Goal: Task Accomplishment & Management: Use online tool/utility

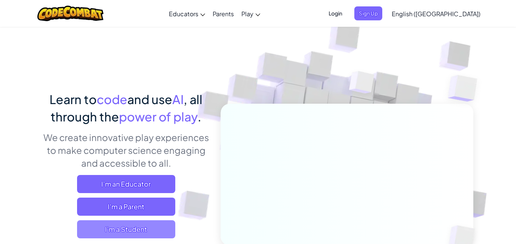
click at [146, 226] on span "I'm a Student" at bounding box center [126, 230] width 98 height 18
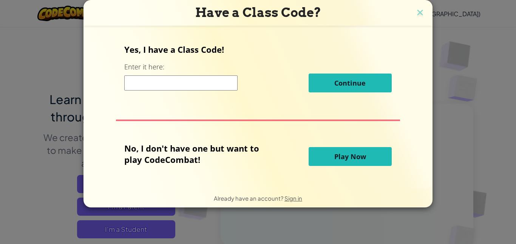
click at [331, 155] on button "Play Now" at bounding box center [350, 156] width 83 height 19
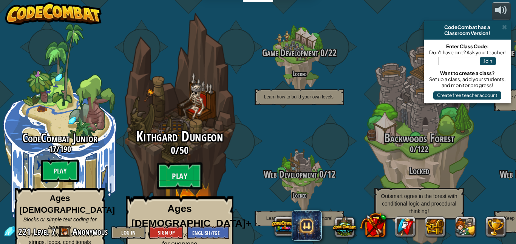
click at [181, 151] on div "Kithgard Dungeon 0 / 50 Play Ages [DEMOGRAPHIC_DATA]+ Real Python or JavaScript…" at bounding box center [180, 200] width 144 height 143
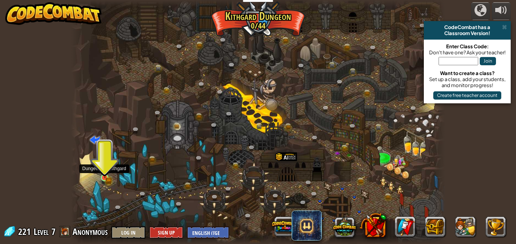
click at [104, 177] on img at bounding box center [105, 169] width 9 height 20
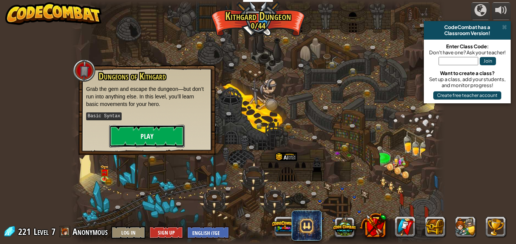
click at [129, 130] on button "Play" at bounding box center [147, 136] width 76 height 23
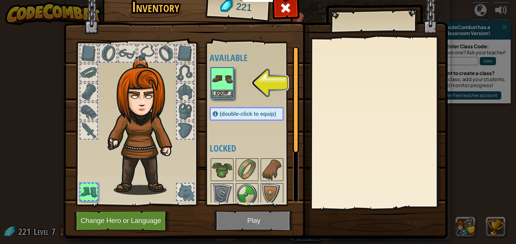
click at [94, 131] on div at bounding box center [88, 130] width 17 height 17
click at [88, 198] on div at bounding box center [88, 192] width 17 height 17
click at [128, 217] on button "Change Hero or Language" at bounding box center [122, 221] width 96 height 21
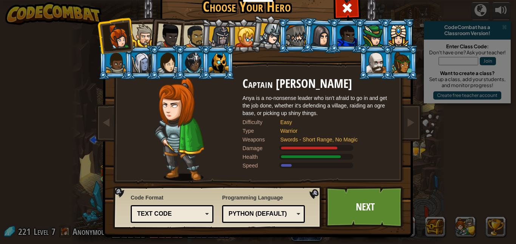
click at [368, 62] on div at bounding box center [377, 63] width 20 height 20
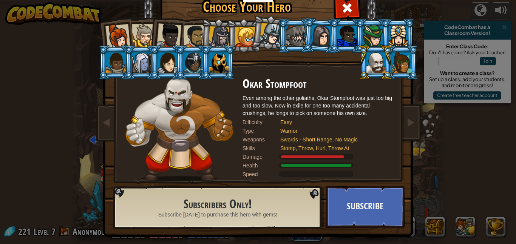
click at [190, 32] on div at bounding box center [194, 36] width 23 height 23
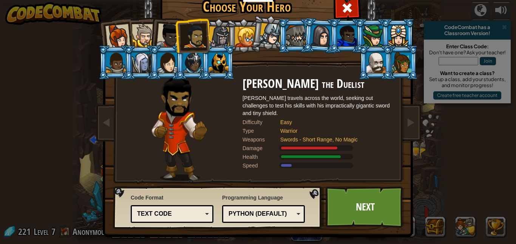
click at [206, 31] on li at bounding box center [192, 35] width 35 height 35
click at [220, 32] on div at bounding box center [220, 37] width 22 height 22
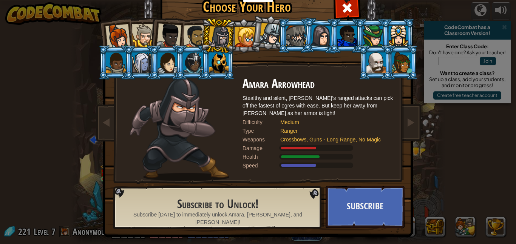
click at [242, 34] on div at bounding box center [245, 37] width 20 height 20
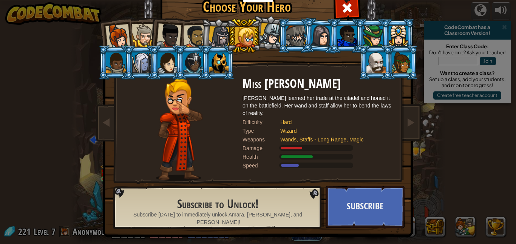
click at [275, 31] on div at bounding box center [271, 34] width 22 height 22
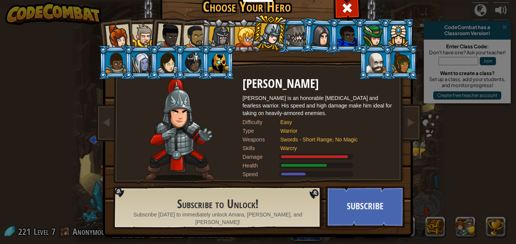
click at [290, 31] on div at bounding box center [296, 36] width 20 height 20
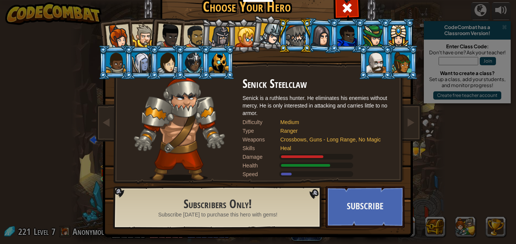
click at [328, 31] on div at bounding box center [321, 36] width 21 height 22
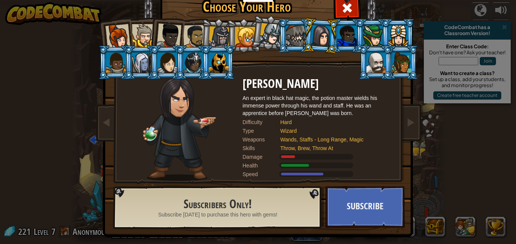
click at [342, 31] on div at bounding box center [347, 36] width 20 height 20
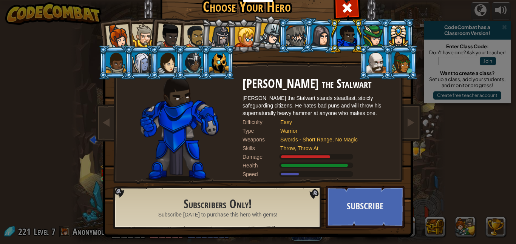
click at [169, 64] on div at bounding box center [168, 63] width 20 height 20
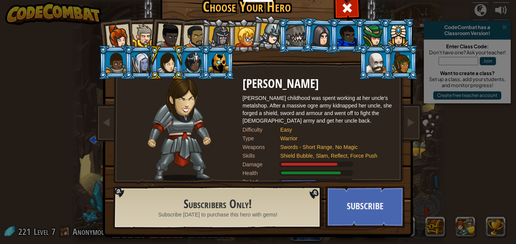
click at [138, 65] on div at bounding box center [142, 63] width 20 height 20
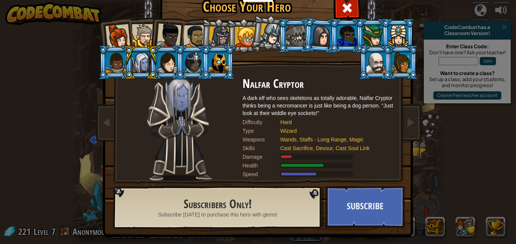
click at [218, 61] on div at bounding box center [219, 63] width 20 height 20
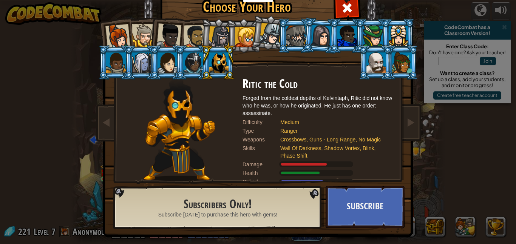
click at [194, 57] on div at bounding box center [193, 63] width 20 height 20
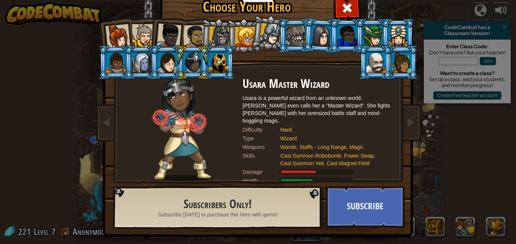
click at [156, 65] on li at bounding box center [167, 62] width 34 height 34
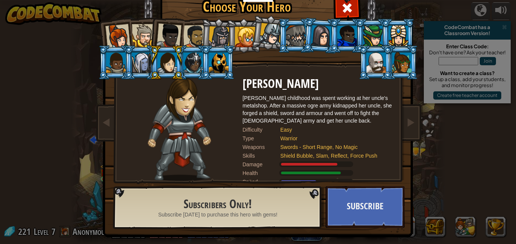
click at [139, 57] on div at bounding box center [142, 63] width 20 height 20
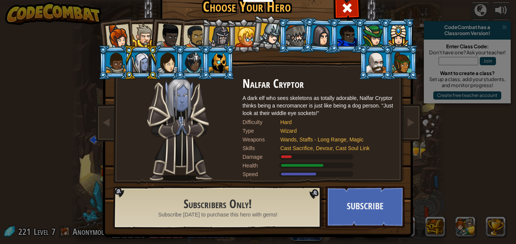
click at [114, 54] on div at bounding box center [116, 63] width 20 height 20
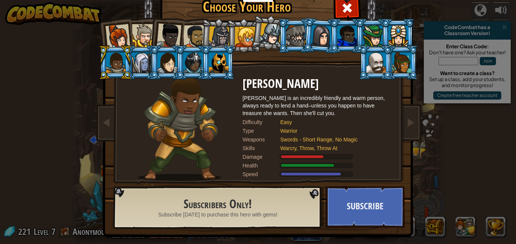
click at [195, 59] on div at bounding box center [193, 63] width 20 height 20
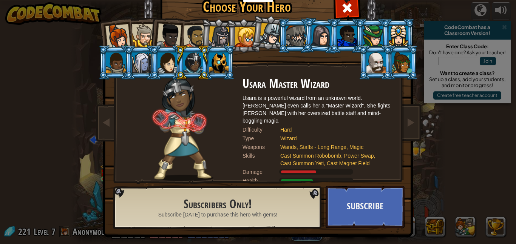
click at [166, 60] on div at bounding box center [168, 63] width 20 height 20
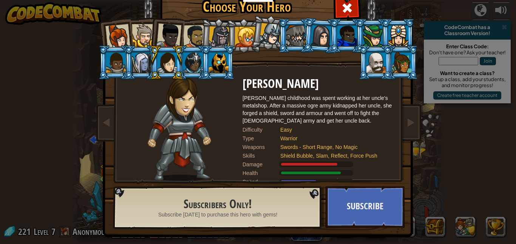
click at [373, 54] on div at bounding box center [377, 63] width 20 height 20
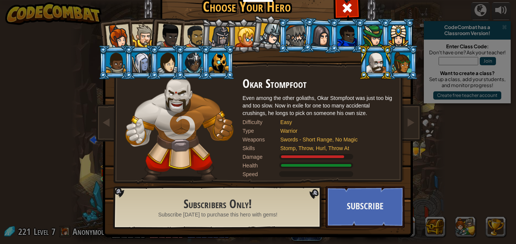
click at [403, 62] on div at bounding box center [402, 63] width 20 height 20
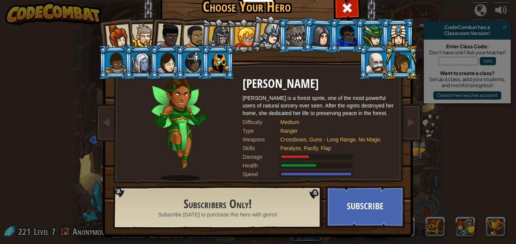
click at [389, 39] on div at bounding box center [399, 36] width 20 height 20
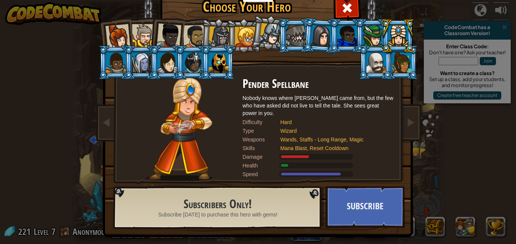
click at [373, 38] on div at bounding box center [373, 36] width 20 height 20
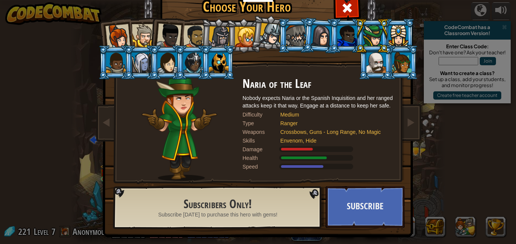
click at [348, 30] on div at bounding box center [347, 36] width 20 height 20
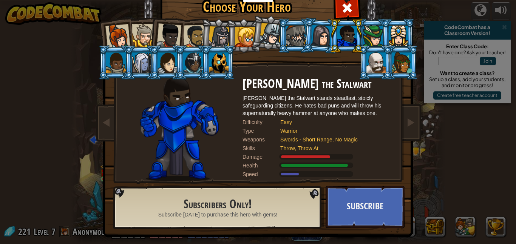
click at [335, 30] on li at bounding box center [346, 36] width 34 height 34
click at [326, 31] on div at bounding box center [321, 36] width 21 height 22
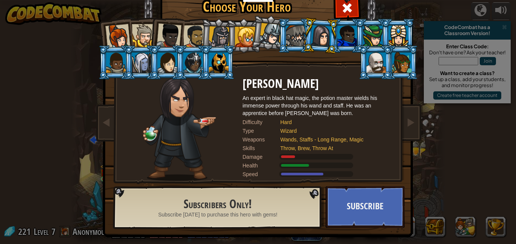
click at [300, 28] on div at bounding box center [296, 36] width 20 height 20
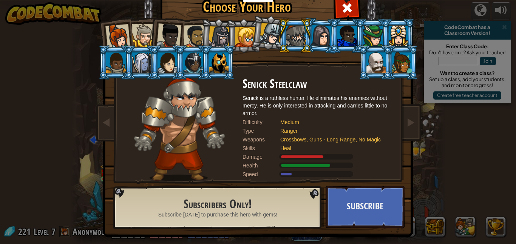
click at [263, 36] on div at bounding box center [271, 34] width 22 height 22
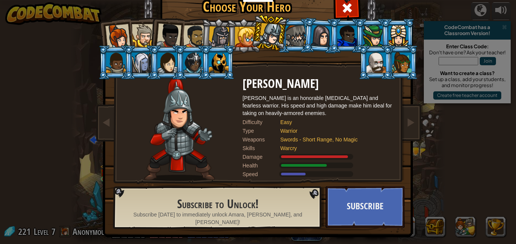
click at [240, 37] on div at bounding box center [245, 37] width 20 height 20
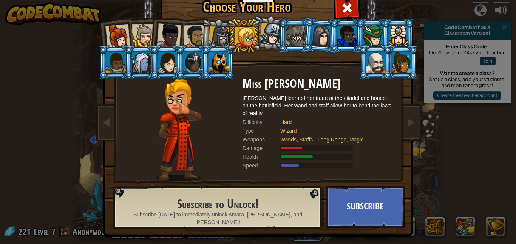
click at [219, 37] on div at bounding box center [220, 37] width 22 height 22
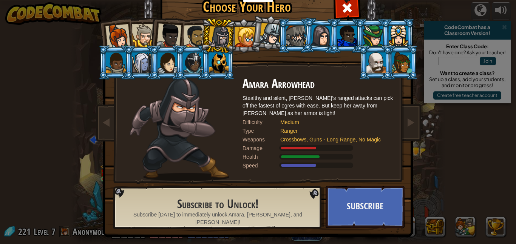
click at [193, 35] on div at bounding box center [194, 36] width 23 height 23
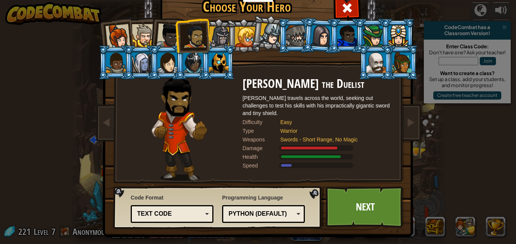
click at [170, 32] on div at bounding box center [168, 35] width 25 height 25
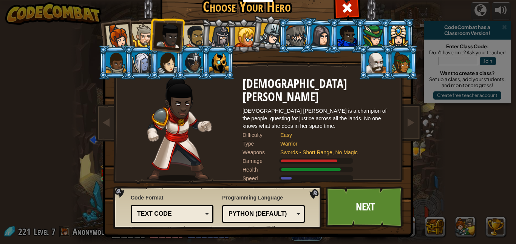
click at [140, 37] on div at bounding box center [143, 35] width 23 height 23
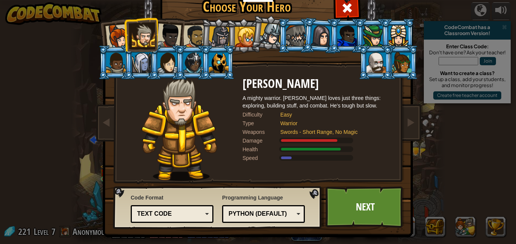
click at [118, 39] on div at bounding box center [117, 36] width 25 height 25
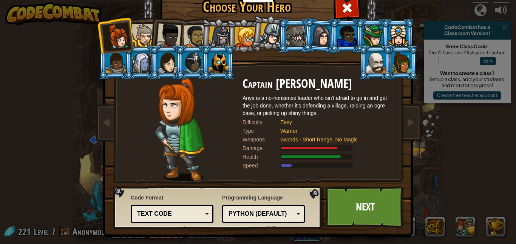
click at [183, 34] on li at bounding box center [166, 34] width 37 height 37
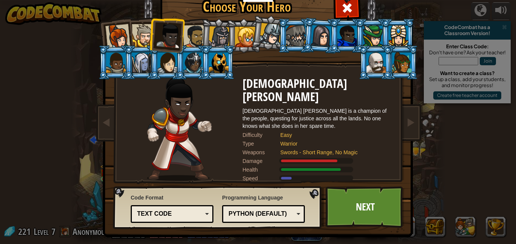
click at [194, 34] on div at bounding box center [194, 36] width 23 height 23
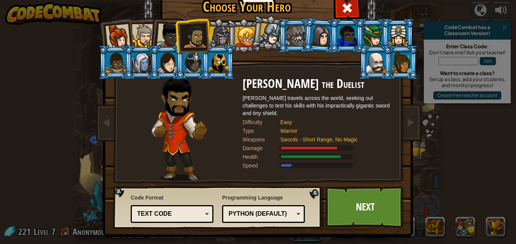
click at [165, 35] on div at bounding box center [168, 35] width 25 height 25
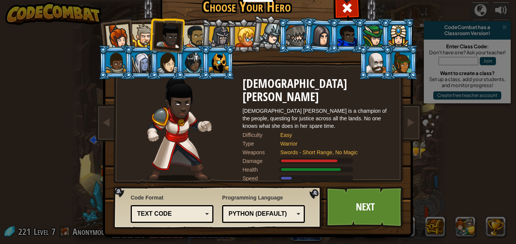
click at [141, 36] on div at bounding box center [143, 35] width 23 height 23
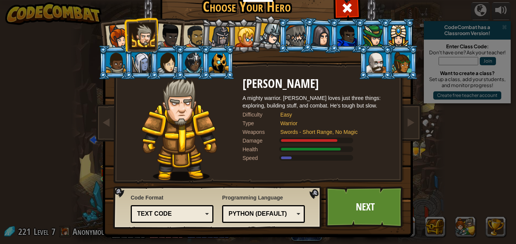
click at [119, 33] on div at bounding box center [117, 36] width 25 height 25
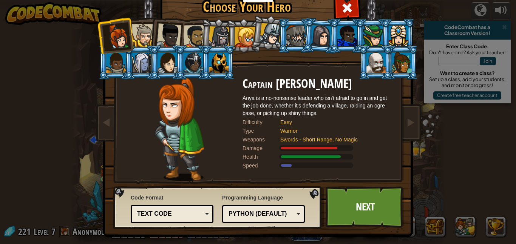
click at [143, 36] on div at bounding box center [143, 35] width 23 height 23
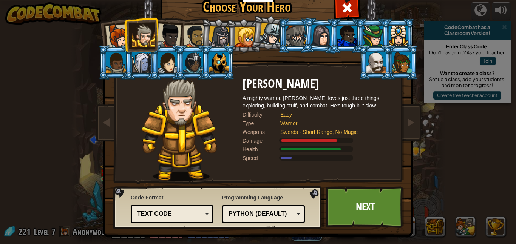
click at [164, 32] on div at bounding box center [168, 35] width 25 height 25
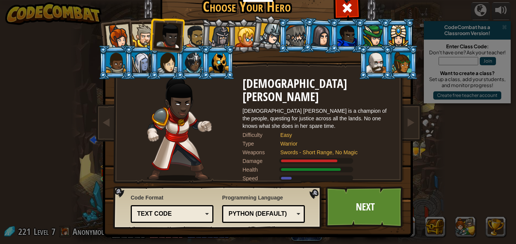
click at [190, 34] on div at bounding box center [194, 36] width 23 height 23
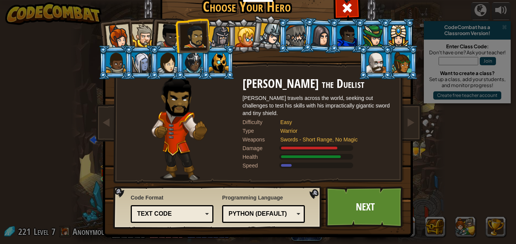
click at [155, 36] on li at bounding box center [166, 34] width 37 height 37
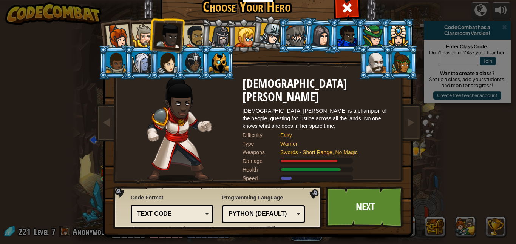
click at [139, 33] on div at bounding box center [143, 35] width 23 height 23
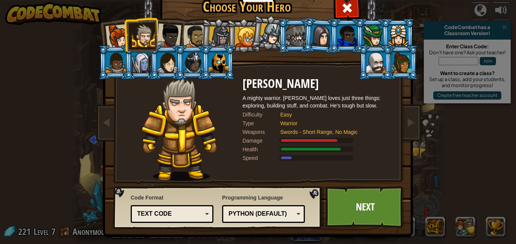
click at [122, 30] on div at bounding box center [117, 36] width 25 height 25
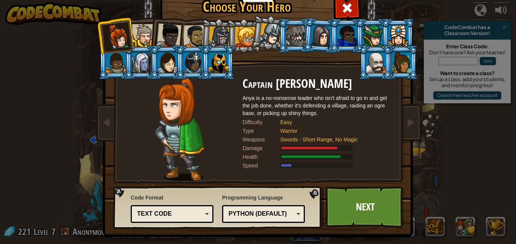
click at [393, 34] on div at bounding box center [399, 36] width 20 height 20
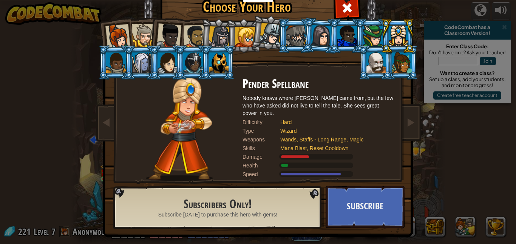
click at [369, 42] on div at bounding box center [373, 36] width 20 height 20
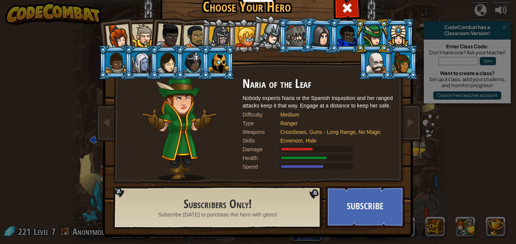
click at [290, 29] on div at bounding box center [296, 36] width 20 height 20
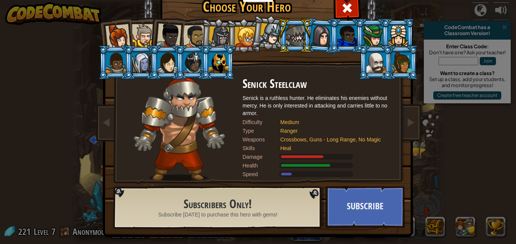
click at [322, 32] on div at bounding box center [321, 36] width 21 height 22
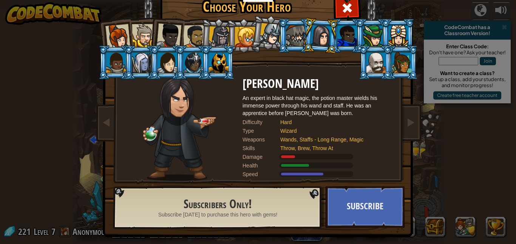
click at [298, 26] on div at bounding box center [296, 36] width 20 height 20
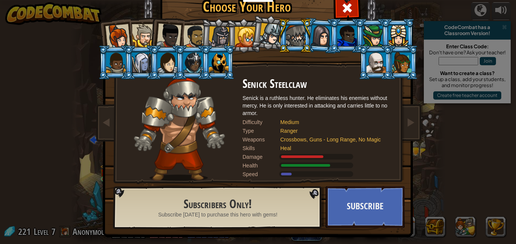
click at [273, 32] on div at bounding box center [271, 34] width 22 height 22
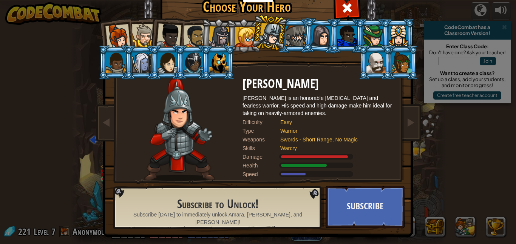
click at [370, 67] on div at bounding box center [377, 63] width 20 height 20
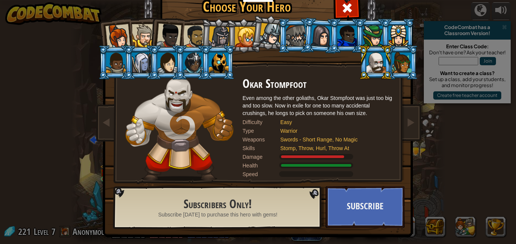
click at [272, 37] on div at bounding box center [271, 34] width 22 height 22
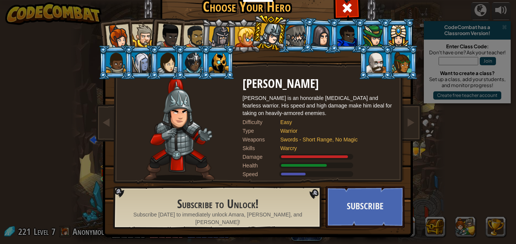
click at [290, 37] on div at bounding box center [296, 36] width 20 height 20
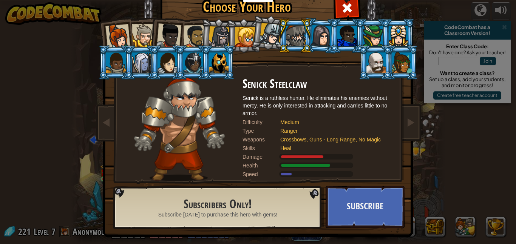
click at [270, 34] on div at bounding box center [271, 34] width 22 height 22
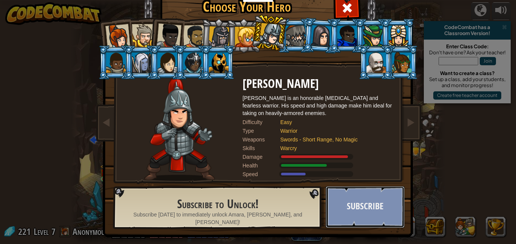
click at [339, 189] on button "Subscribe" at bounding box center [365, 208] width 79 height 42
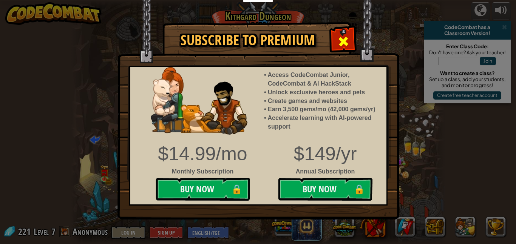
click at [338, 47] on span at bounding box center [343, 42] width 12 height 12
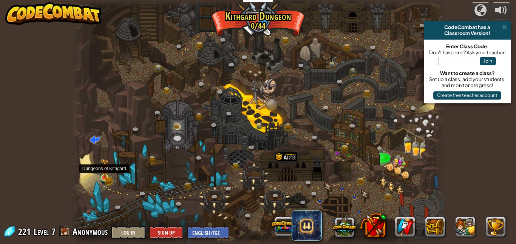
click at [108, 176] on img at bounding box center [105, 169] width 9 height 20
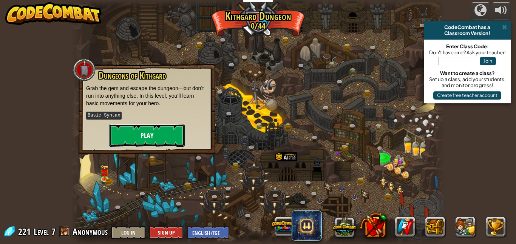
click at [130, 140] on button "Play" at bounding box center [147, 135] width 76 height 23
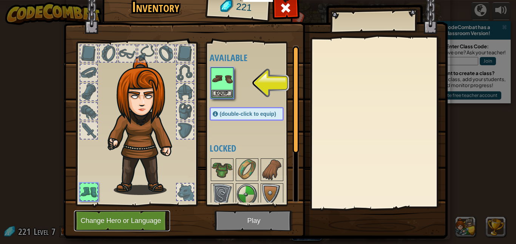
click at [112, 223] on button "Change Hero or Language" at bounding box center [122, 221] width 96 height 21
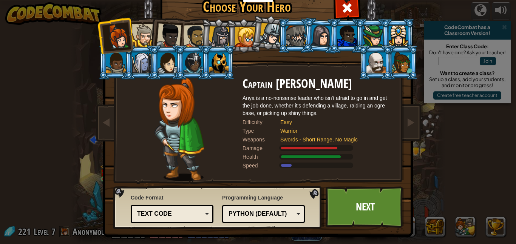
click at [189, 27] on div at bounding box center [194, 36] width 23 height 23
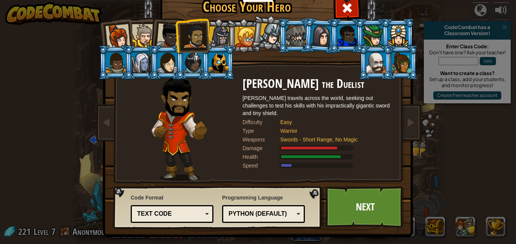
click at [143, 28] on div at bounding box center [143, 35] width 23 height 23
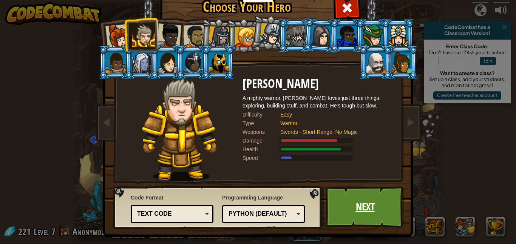
click at [373, 212] on link "Next" at bounding box center [365, 208] width 79 height 42
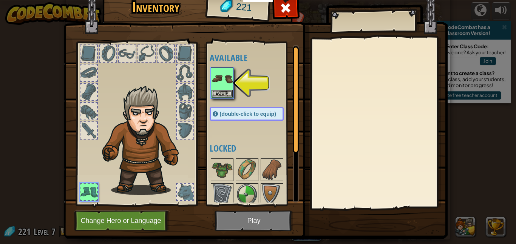
click at [84, 128] on div at bounding box center [88, 130] width 17 height 17
click at [225, 93] on button "Equip" at bounding box center [222, 94] width 21 height 8
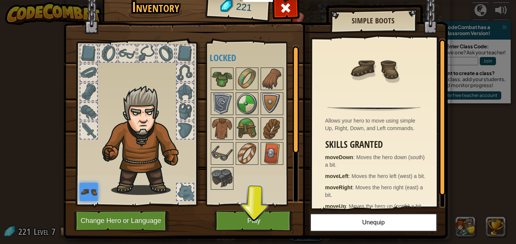
click at [90, 189] on img at bounding box center [89, 192] width 18 height 18
click at [220, 156] on img at bounding box center [222, 153] width 21 height 21
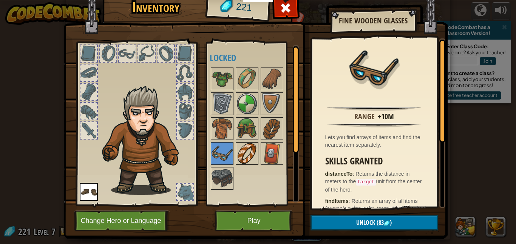
click at [237, 153] on img at bounding box center [247, 153] width 21 height 21
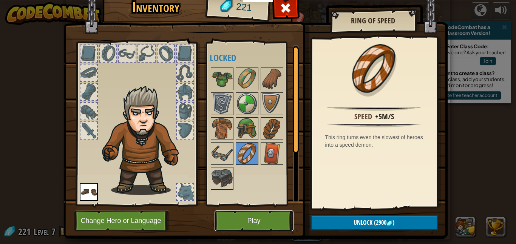
click at [252, 220] on button "Play" at bounding box center [254, 221] width 79 height 21
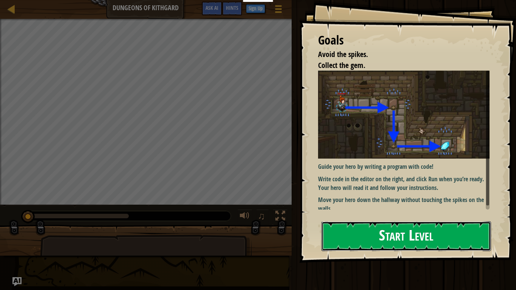
click at [393, 244] on button "Start Level" at bounding box center [407, 236] width 170 height 30
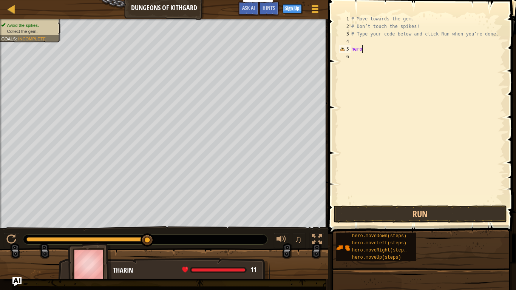
type textarea "her"
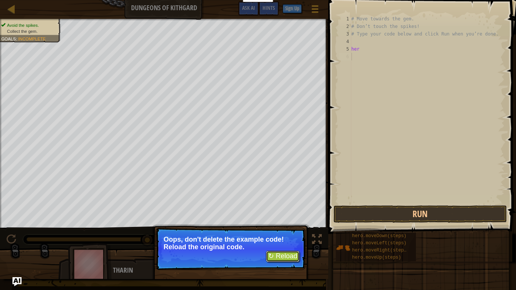
click at [292, 244] on button "↻ Reload" at bounding box center [283, 256] width 34 height 11
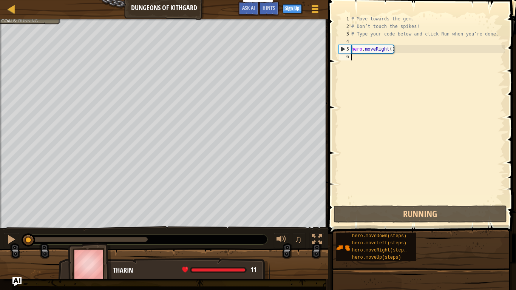
scroll to position [3, 0]
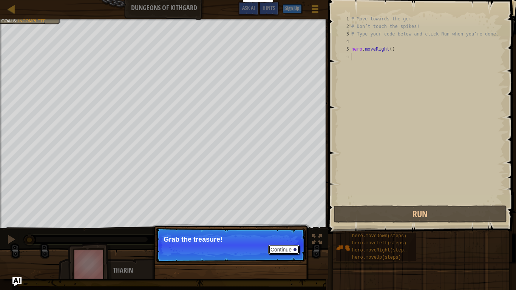
click at [292, 244] on button "Continue" at bounding box center [283, 250] width 31 height 10
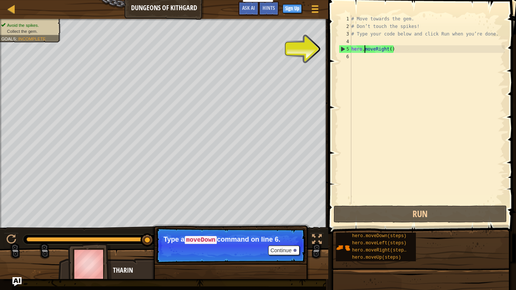
click at [365, 48] on div "# Move towards the gem. # Don’t touch the spikes! # Type your code below and cl…" at bounding box center [427, 117] width 155 height 204
type textarea "hero.moveRight()"
click at [365, 48] on div "# Move towards the gem. # Don’t touch the spikes! # Type your code below and cl…" at bounding box center [427, 117] width 155 height 204
drag, startPoint x: 396, startPoint y: 47, endPoint x: 347, endPoint y: 50, distance: 48.9
click at [347, 50] on div "hero.moveRight() 1 2 3 4 5 6 # Move towards the gem. # Don’t touch the spikes! …" at bounding box center [420, 109] width 167 height 189
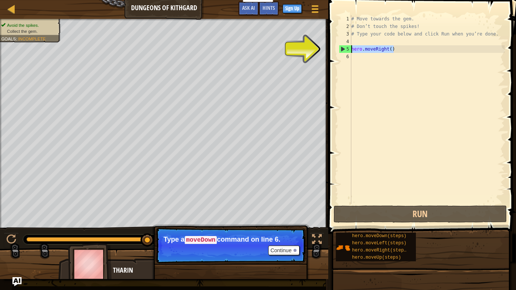
click at [354, 54] on div "# Move towards the gem. # Don’t touch the spikes! # Type your code below and cl…" at bounding box center [427, 117] width 155 height 204
paste textarea "hero.moveRight()"
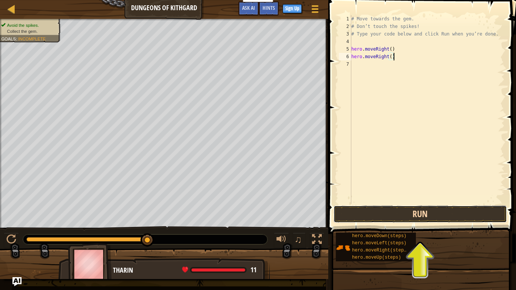
click at [388, 216] on button "Run" at bounding box center [420, 214] width 173 height 17
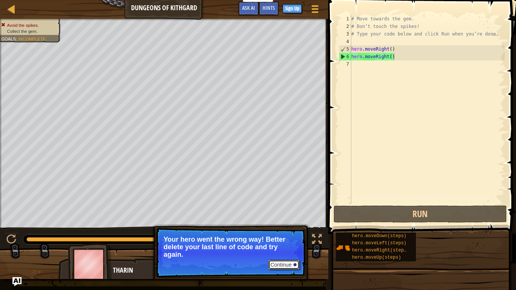
click at [286, 244] on button "Continue" at bounding box center [283, 265] width 31 height 10
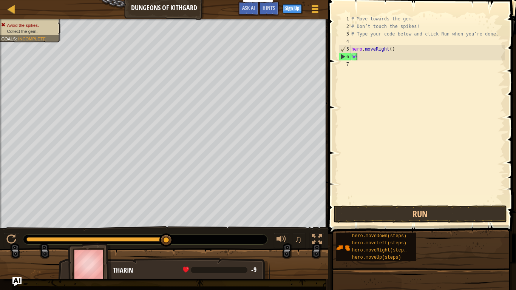
type textarea "h"
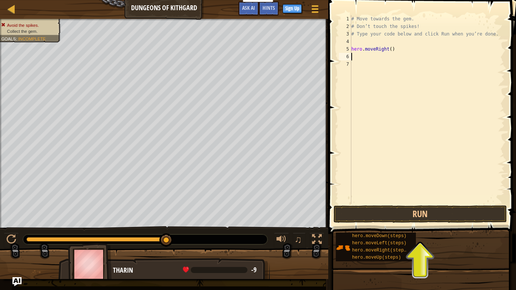
click at [375, 114] on div "# Move towards the gem. # Don’t touch the spikes! # Type your code below and cl…" at bounding box center [427, 117] width 155 height 204
type textarea "8"
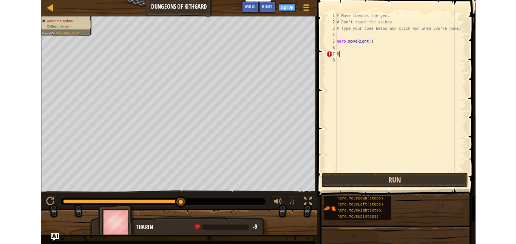
scroll to position [3, 0]
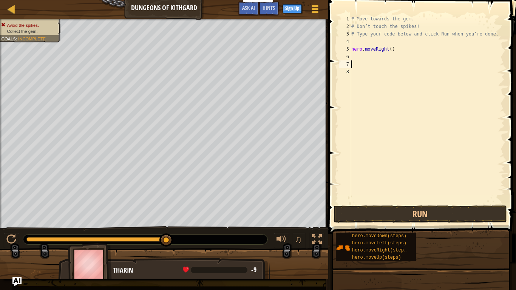
type textarea "="
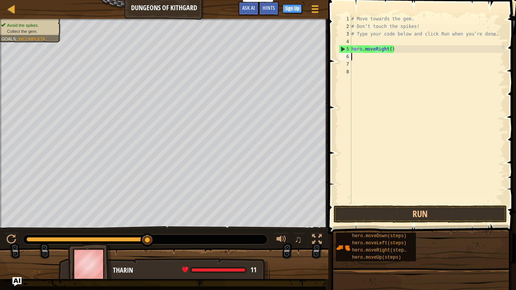
click at [382, 0] on span at bounding box center [423, 106] width 194 height 256
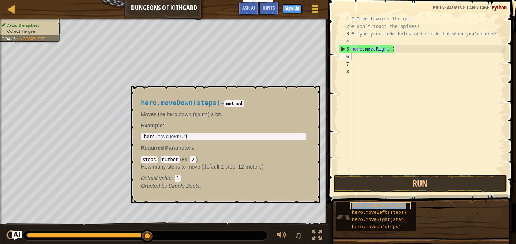
click at [405, 206] on div "hero.moveDown(steps)" at bounding box center [380, 206] width 60 height 7
type textarea "hero.moveDown(steps)"
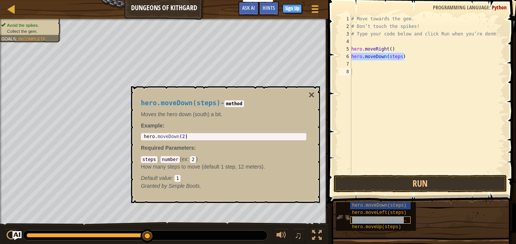
type textarea "hero.moveRight(steps)"
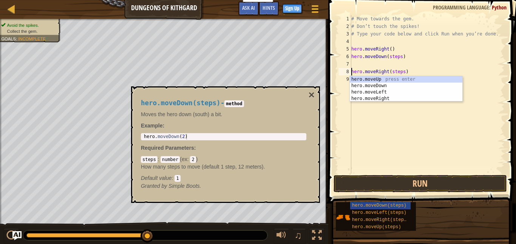
click at [428, 38] on div "# Move towards the gem. # Don’t touch the spikes! # Type your code below and cl…" at bounding box center [427, 102] width 155 height 174
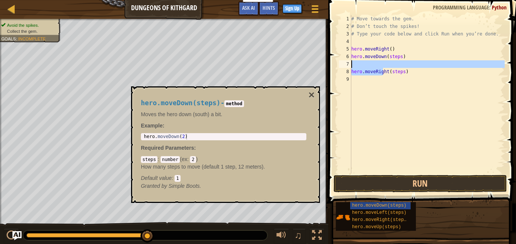
drag, startPoint x: 382, startPoint y: 72, endPoint x: 377, endPoint y: 61, distance: 11.8
click at [377, 61] on div "# Move towards the gem. # Don’t touch the spikes! # Type your code below and cl…" at bounding box center [427, 102] width 155 height 174
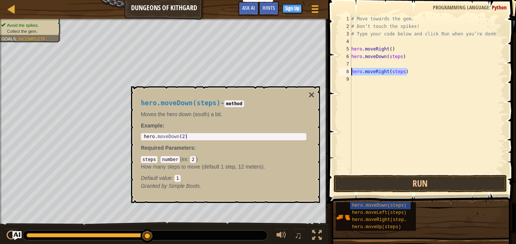
drag, startPoint x: 411, startPoint y: 74, endPoint x: 351, endPoint y: 73, distance: 60.1
click at [351, 73] on div "# Move towards the gem. # Don’t touch the spikes! # Type your code below and cl…" at bounding box center [427, 102] width 155 height 174
click at [371, 59] on div "# Move towards the gem. # Don’t touch the spikes! # Type your code below and cl…" at bounding box center [427, 102] width 155 height 174
type textarea "hero.moveDown(steps)"
click at [366, 62] on div "# Move towards the gem. # Don’t touch the spikes! # Type your code below and cl…" at bounding box center [427, 102] width 155 height 174
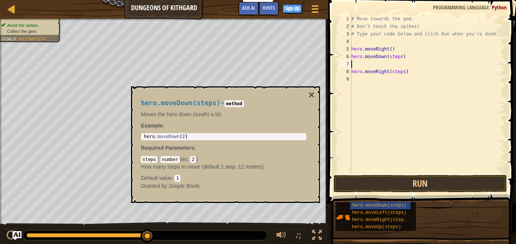
paste textarea "hero.moveRight(steps)"
type textarea "hero.moveRight(steps)"
drag, startPoint x: 407, startPoint y: 72, endPoint x: 352, endPoint y: 73, distance: 55.5
click at [352, 73] on div "# Move towards the gem. # Don’t touch the spikes! # Type your code below and cl…" at bounding box center [427, 102] width 155 height 174
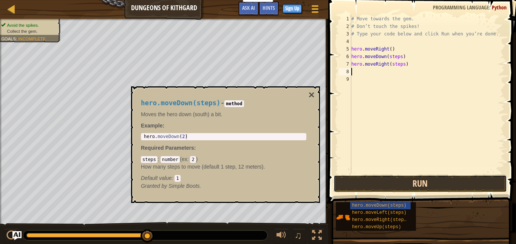
click at [418, 183] on button "Run" at bounding box center [420, 183] width 173 height 17
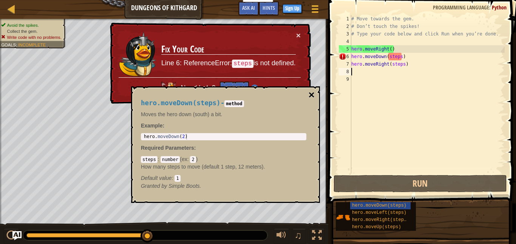
click at [311, 90] on button "×" at bounding box center [312, 95] width 6 height 11
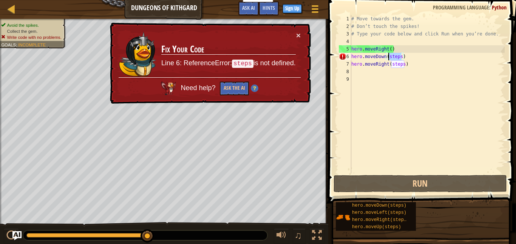
drag, startPoint x: 401, startPoint y: 58, endPoint x: 388, endPoint y: 59, distance: 12.1
click at [388, 59] on div "# Move towards the gem. # Don’t touch the spikes! # Type your code below and cl…" at bounding box center [427, 102] width 155 height 174
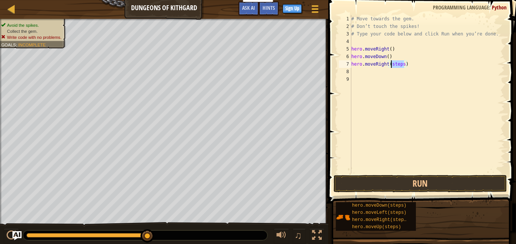
drag, startPoint x: 405, startPoint y: 67, endPoint x: 391, endPoint y: 66, distance: 14.4
click at [391, 66] on div "# Move towards the gem. # Don’t touch the spikes! # Type your code below and cl…" at bounding box center [427, 102] width 155 height 174
type textarea "hero.moveRight()"
click at [427, 186] on button "Run" at bounding box center [420, 183] width 173 height 17
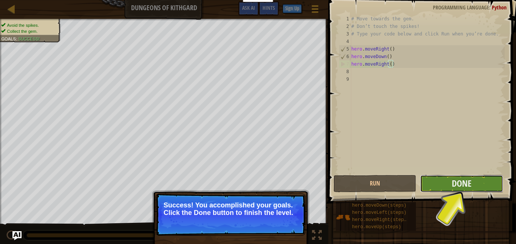
click at [474, 183] on button "Done" at bounding box center [461, 183] width 83 height 17
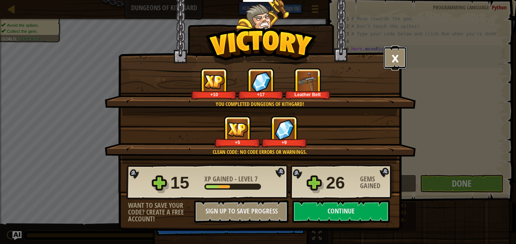
click at [399, 56] on button "×" at bounding box center [395, 57] width 23 height 23
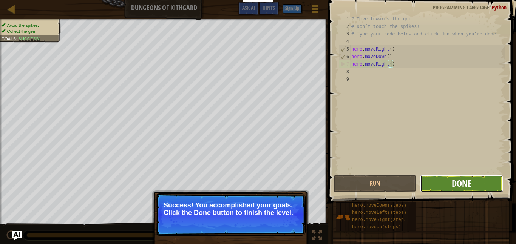
click at [461, 184] on span "Done" at bounding box center [462, 184] width 20 height 12
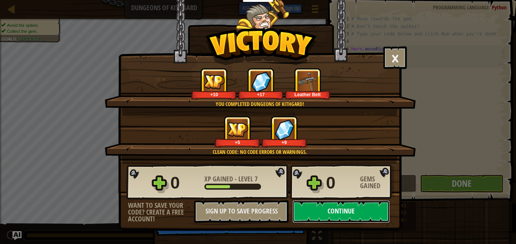
click at [349, 204] on button "Continue" at bounding box center [340, 212] width 97 height 23
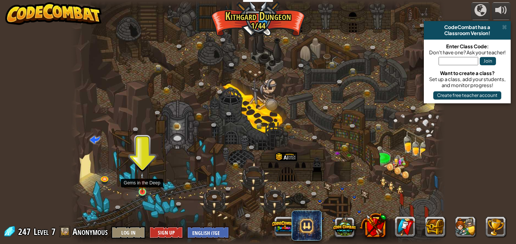
click at [142, 192] on img at bounding box center [142, 183] width 9 height 20
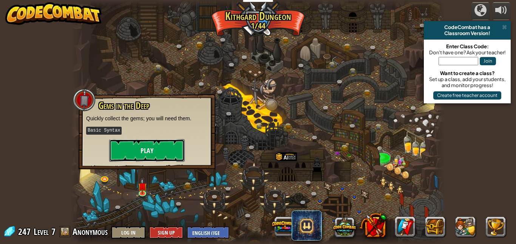
click at [166, 156] on button "Play" at bounding box center [147, 150] width 76 height 23
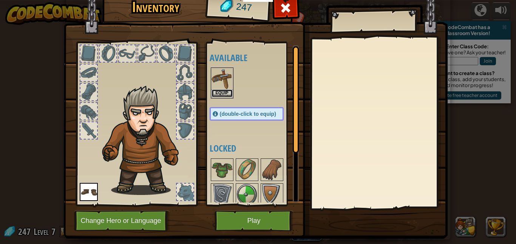
click at [222, 92] on button "Equip" at bounding box center [222, 94] width 21 height 8
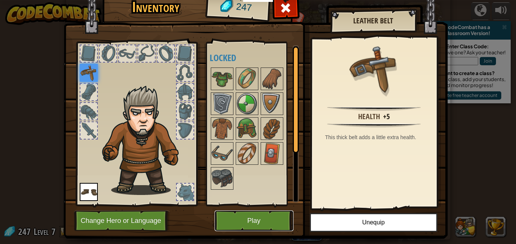
click at [261, 221] on button "Play" at bounding box center [254, 221] width 79 height 21
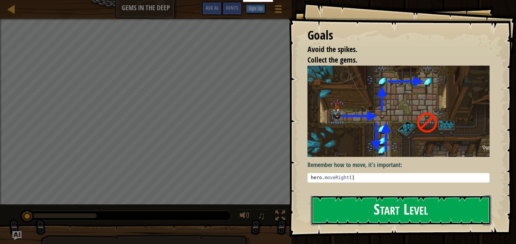
click at [346, 212] on button "Start Level" at bounding box center [401, 211] width 180 height 30
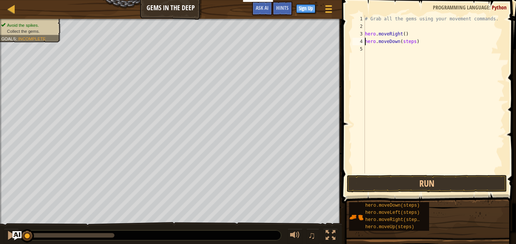
click at [415, 42] on div "# Grab all the gems using your movement commands. hero . moveRight ( ) hero . m…" at bounding box center [433, 102] width 141 height 174
drag, startPoint x: 414, startPoint y: 43, endPoint x: 403, endPoint y: 42, distance: 11.8
click at [403, 42] on div "# Grab all the gems using your movement commands. hero . moveRight ( ) hero . m…" at bounding box center [433, 102] width 141 height 174
drag, startPoint x: 410, startPoint y: 50, endPoint x: 397, endPoint y: 49, distance: 12.9
click at [397, 49] on div "# Grab all the gems using your movement commands. hero . moveRight ( ) hero . m…" at bounding box center [433, 102] width 141 height 174
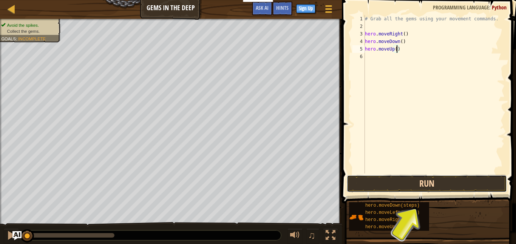
click at [435, 184] on button "Run" at bounding box center [427, 183] width 160 height 17
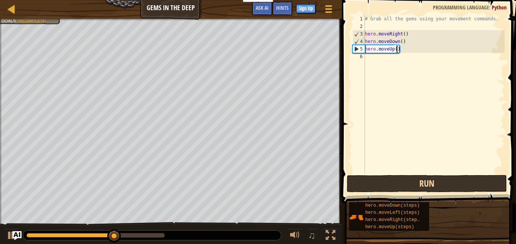
scroll to position [3, 5]
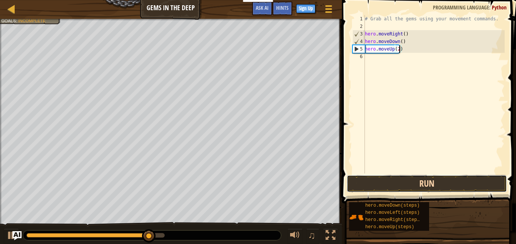
click at [425, 176] on button "Run" at bounding box center [427, 183] width 160 height 17
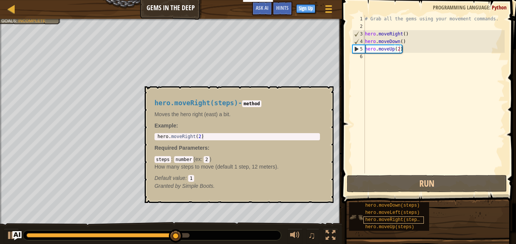
drag, startPoint x: 424, startPoint y: 221, endPoint x: 384, endPoint y: 220, distance: 40.4
click at [384, 220] on div "hero.moveDown(steps) hero.moveLeft(steps) hero.moveRight(steps) hero.moveUp(ste…" at bounding box center [389, 217] width 80 height 29
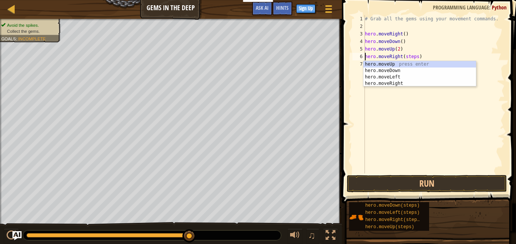
click at [418, 56] on div "# Grab all the gems using your movement commands. hero . moveRight ( ) hero . m…" at bounding box center [433, 102] width 141 height 174
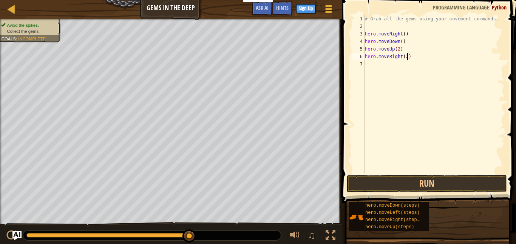
scroll to position [3, 6]
type textarea "hero.moveRight(2)"
click at [387, 184] on button "Run" at bounding box center [427, 183] width 160 height 17
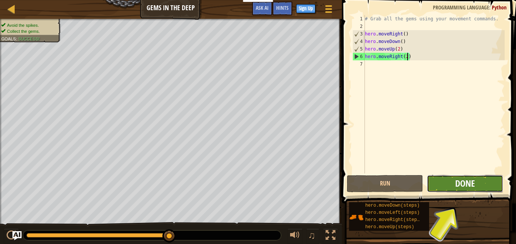
click at [468, 181] on span "Done" at bounding box center [465, 184] width 20 height 12
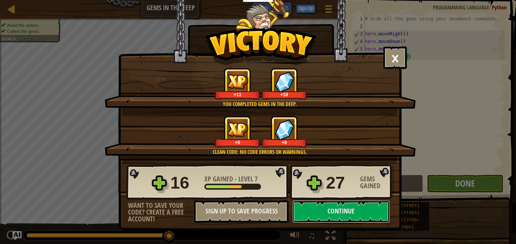
click button "Continue" at bounding box center [340, 212] width 97 height 23
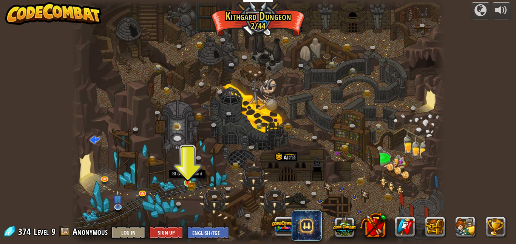
click at [188, 179] on img at bounding box center [187, 174] width 9 height 20
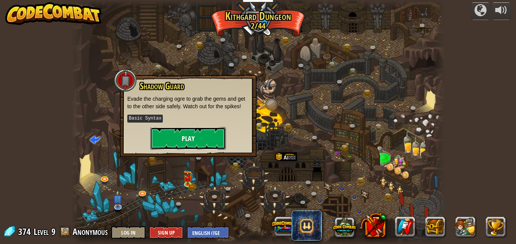
click at [178, 134] on button "Play" at bounding box center [188, 138] width 76 height 23
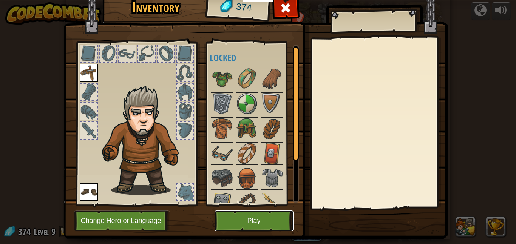
click at [234, 214] on button "Play" at bounding box center [254, 221] width 79 height 21
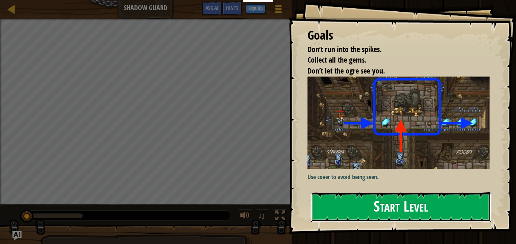
click at [388, 198] on button "Start Level" at bounding box center [401, 208] width 180 height 30
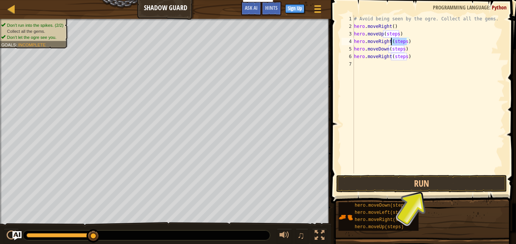
drag, startPoint x: 407, startPoint y: 43, endPoint x: 393, endPoint y: 42, distance: 14.8
click at [393, 42] on div "# Avoid being seen by the ogre. Collect all the gems. hero . moveRight ( ) hero…" at bounding box center [429, 102] width 152 height 174
drag, startPoint x: 399, startPoint y: 35, endPoint x: 385, endPoint y: 34, distance: 14.0
click at [385, 34] on div "# Avoid being seen by the ogre. Collect all the gems. hero . moveRight ( ) hero…" at bounding box center [429, 102] width 152 height 174
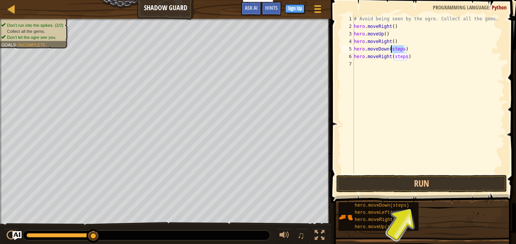
drag, startPoint x: 404, startPoint y: 48, endPoint x: 390, endPoint y: 48, distance: 14.0
click at [390, 48] on div "# Avoid being seen by the ogre. Collect all the gems. hero . moveRight ( ) hero…" at bounding box center [429, 102] width 152 height 174
drag, startPoint x: 407, startPoint y: 57, endPoint x: 394, endPoint y: 57, distance: 12.1
click at [394, 57] on div "# Avoid being seen by the ogre. Collect all the gems. hero . moveRight ( ) hero…" at bounding box center [429, 102] width 152 height 174
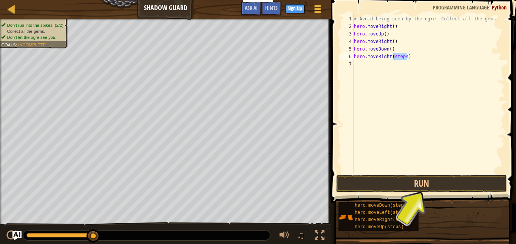
type textarea "hero.moveRight()"
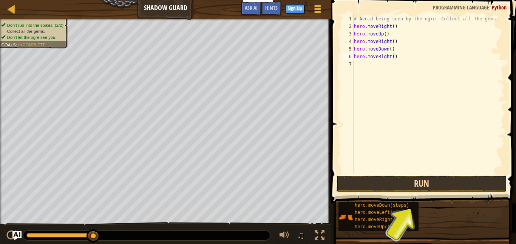
click at [420, 181] on button "Run" at bounding box center [421, 183] width 171 height 17
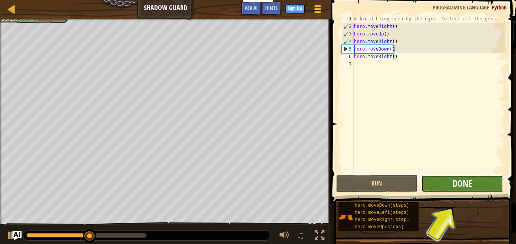
click at [461, 185] on span "Done" at bounding box center [463, 184] width 20 height 12
